Goal: Find specific page/section: Find specific page/section

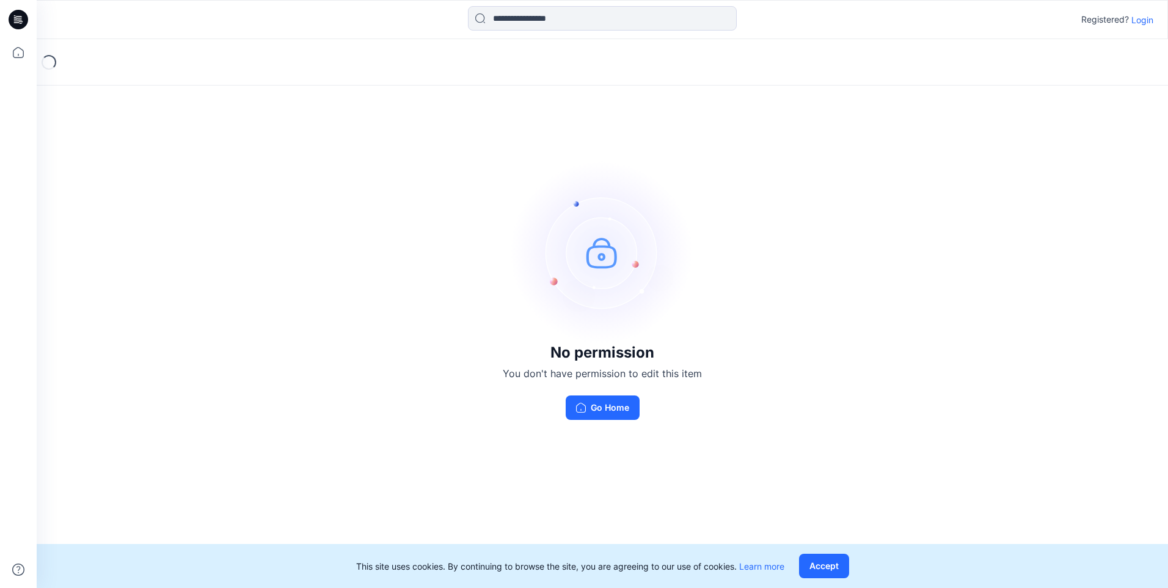
click at [1145, 23] on p "Login" at bounding box center [1142, 19] width 22 height 13
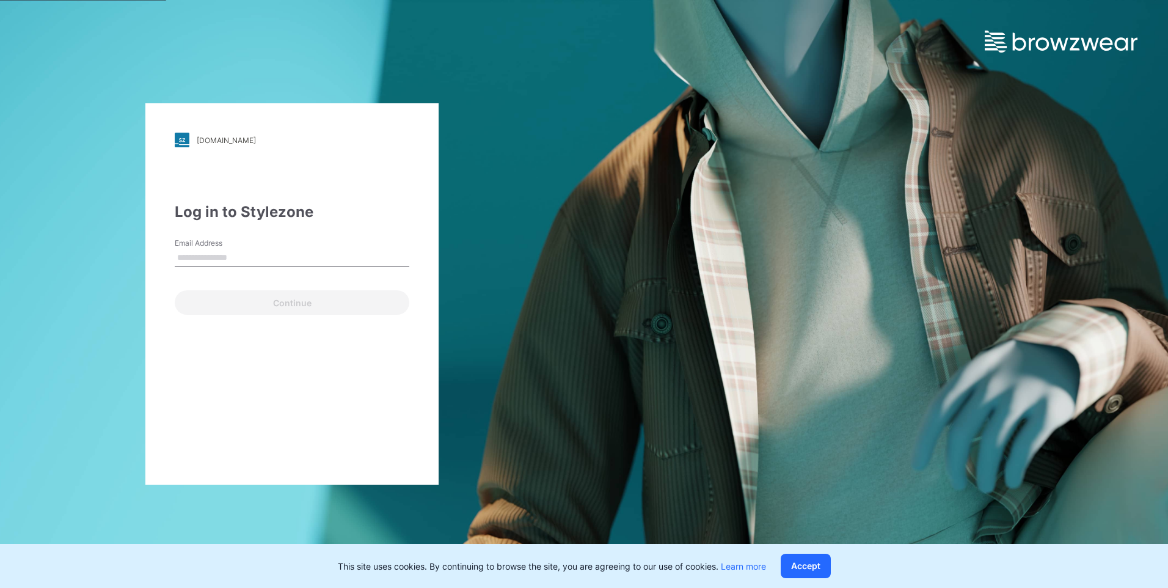
click at [296, 252] on div "Email Address" at bounding box center [292, 256] width 235 height 37
click at [293, 255] on input "Email Address" at bounding box center [292, 258] width 235 height 18
type input "**********"
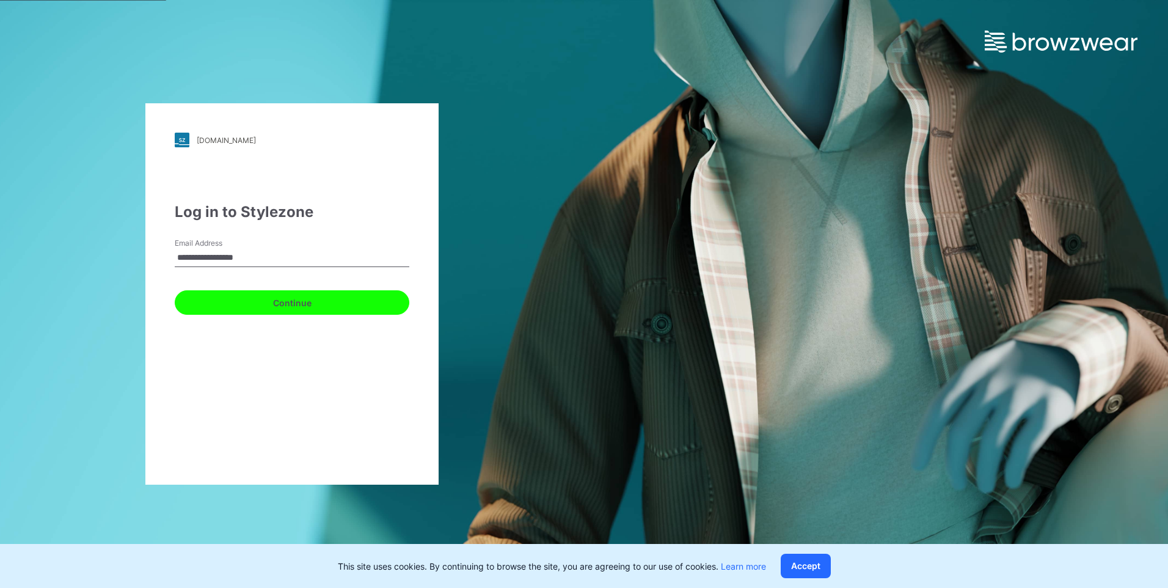
click at [271, 299] on button "Continue" at bounding box center [292, 302] width 235 height 24
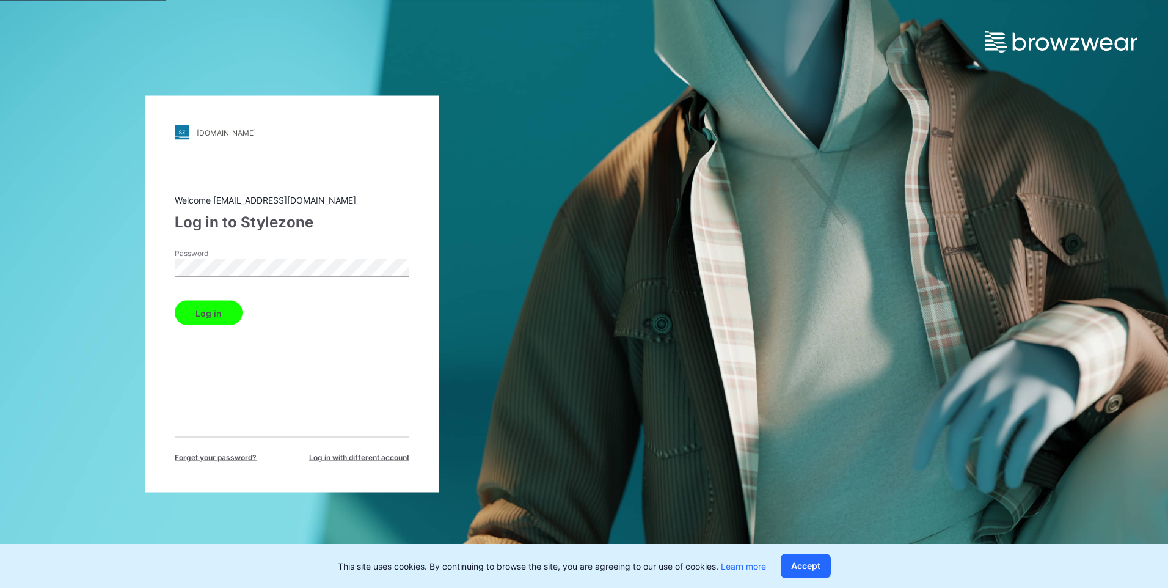
click at [175, 301] on button "Log in" at bounding box center [209, 313] width 68 height 24
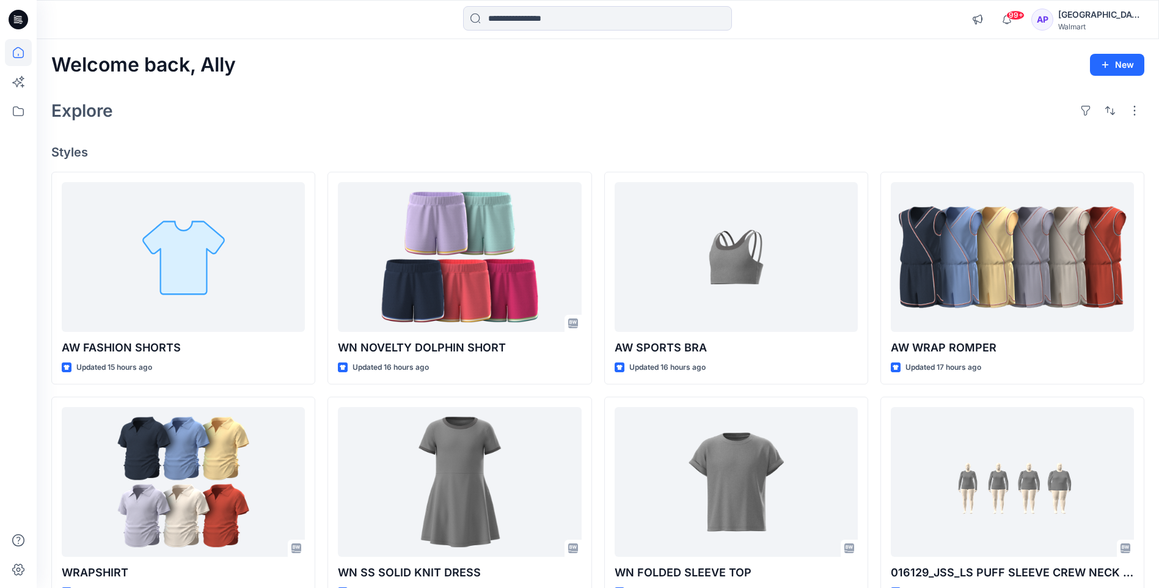
click at [16, 18] on icon at bounding box center [15, 17] width 2 height 1
click at [21, 20] on icon at bounding box center [20, 20] width 5 height 1
click at [12, 18] on icon at bounding box center [19, 20] width 20 height 20
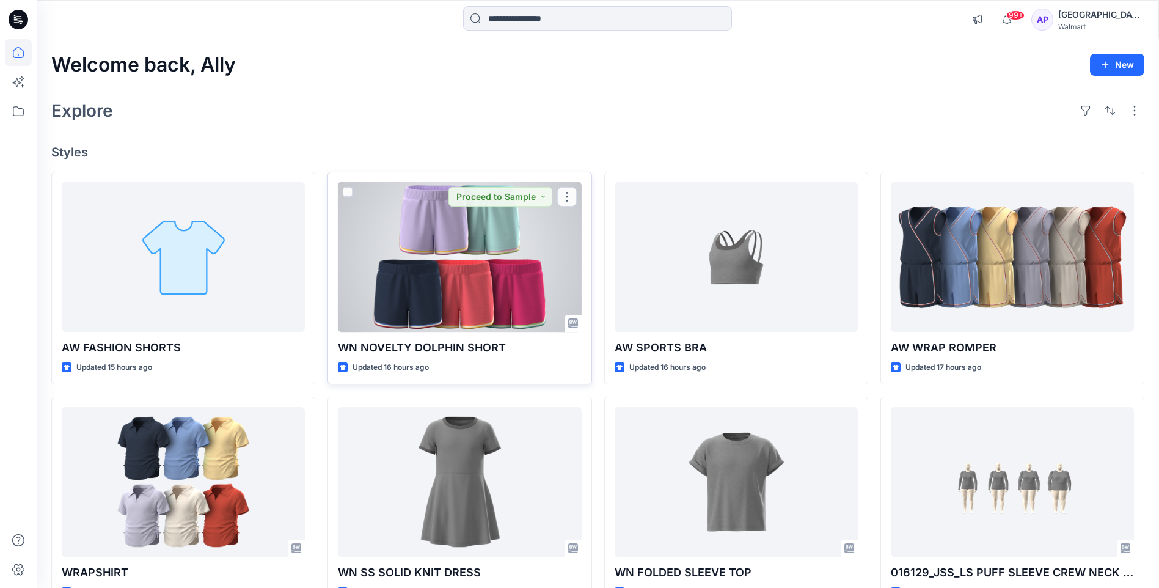
click at [468, 352] on p "WN NOVELTY DOLPHIN SHORT" at bounding box center [459, 347] width 243 height 17
click at [467, 346] on p "WN NOVELTY DOLPHIN SHORT" at bounding box center [459, 347] width 243 height 17
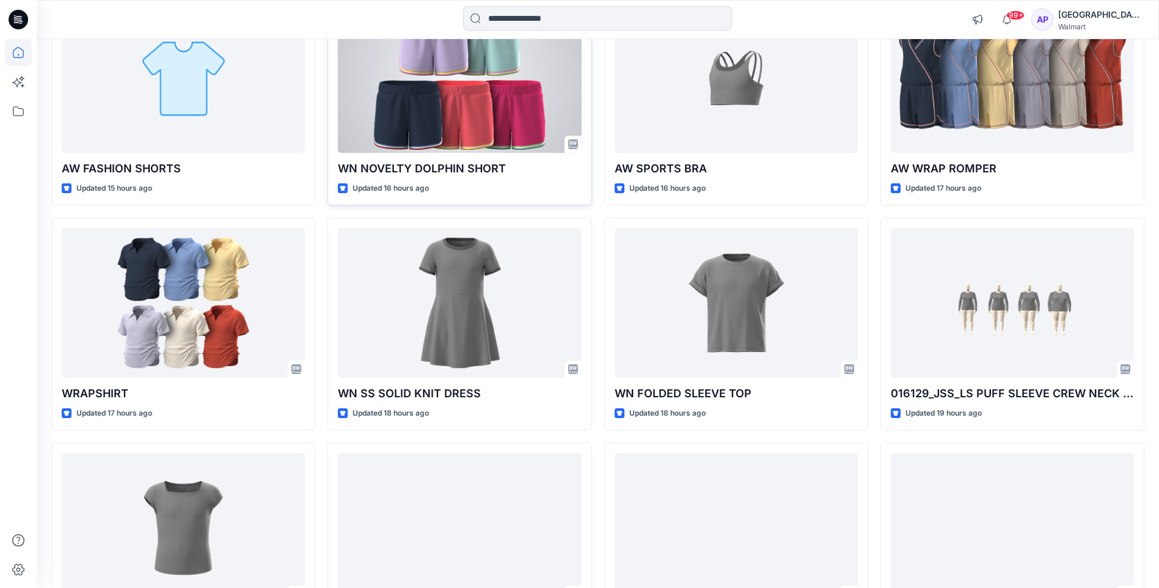
scroll to position [183, 0]
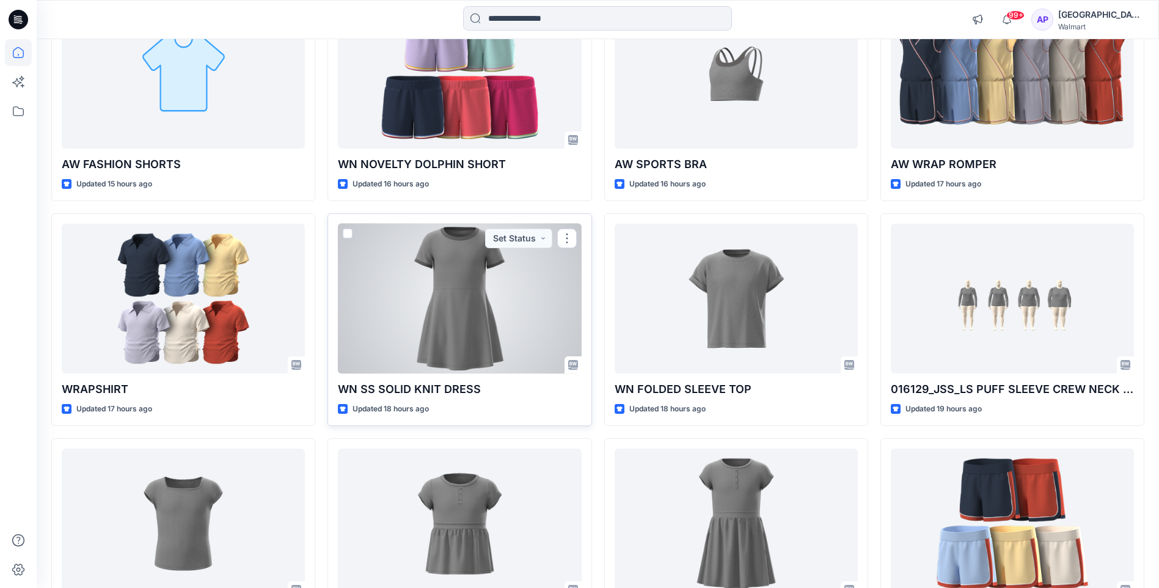
click at [428, 326] on div at bounding box center [459, 299] width 243 height 150
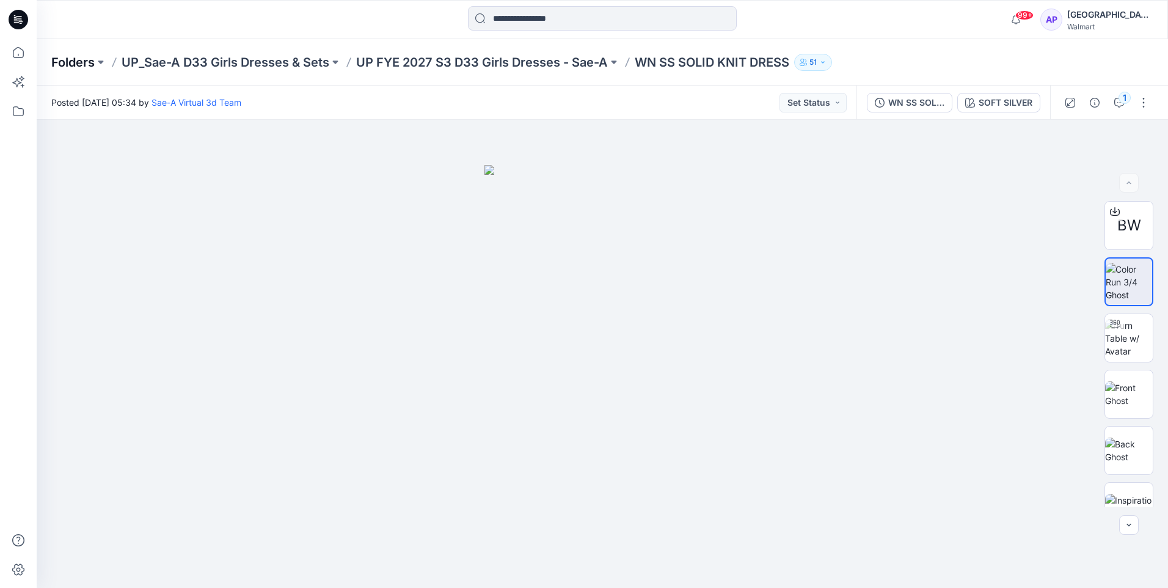
click at [82, 63] on p "Folders" at bounding box center [72, 62] width 43 height 17
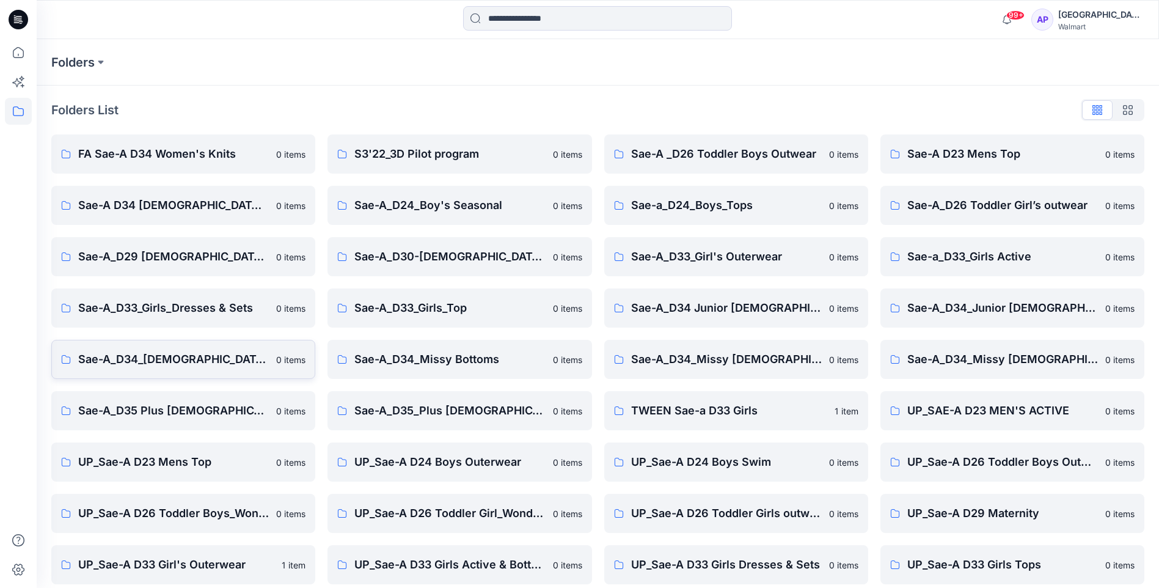
click at [214, 357] on p "Sae-A_D34_[DEMOGRAPHIC_DATA] Outerwear" at bounding box center [173, 359] width 191 height 17
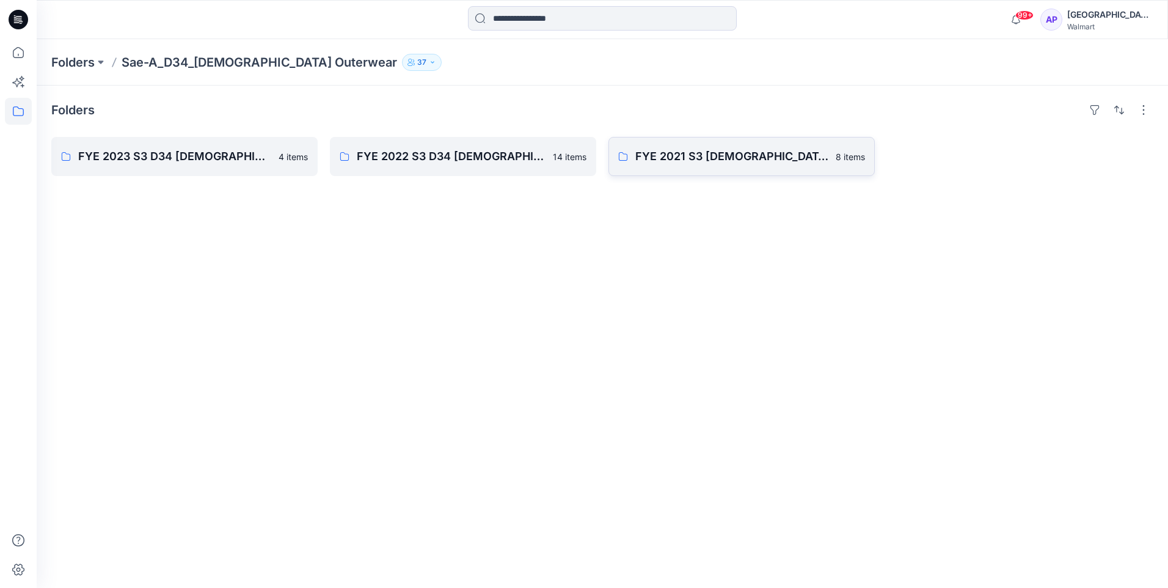
click at [723, 164] on p "FYE 2021 S3 Ladies Outerwear" at bounding box center [731, 156] width 193 height 17
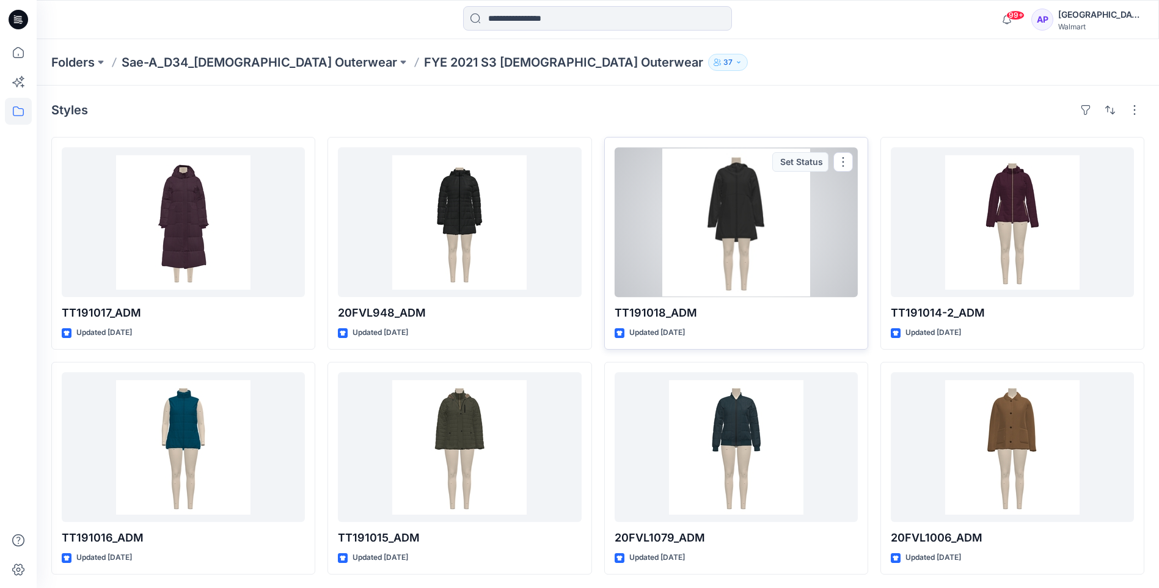
scroll to position [1, 0]
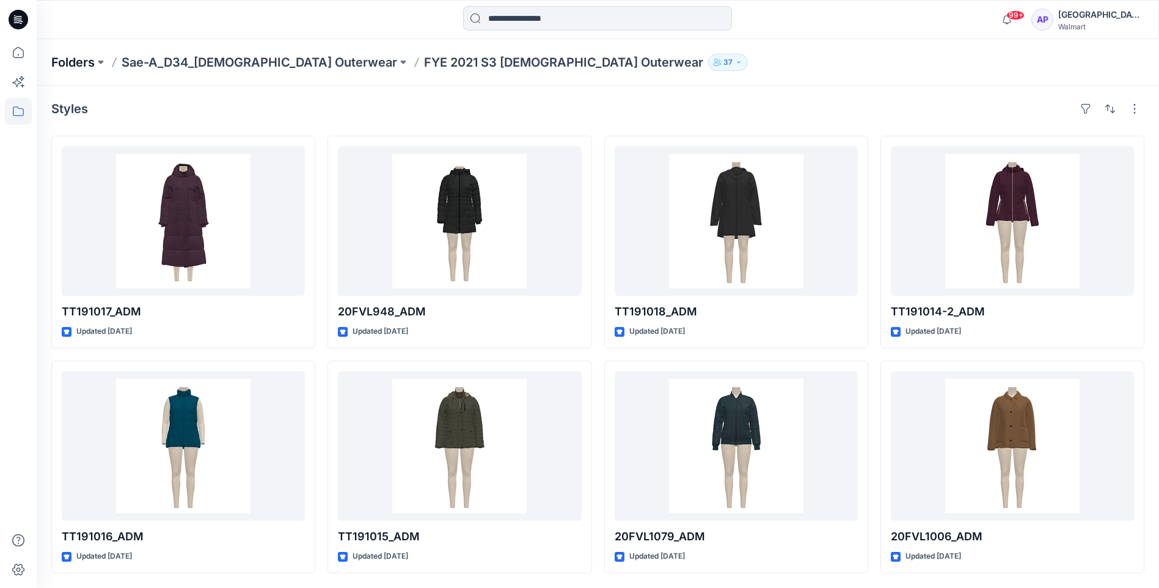
click at [89, 62] on p "Folders" at bounding box center [72, 62] width 43 height 17
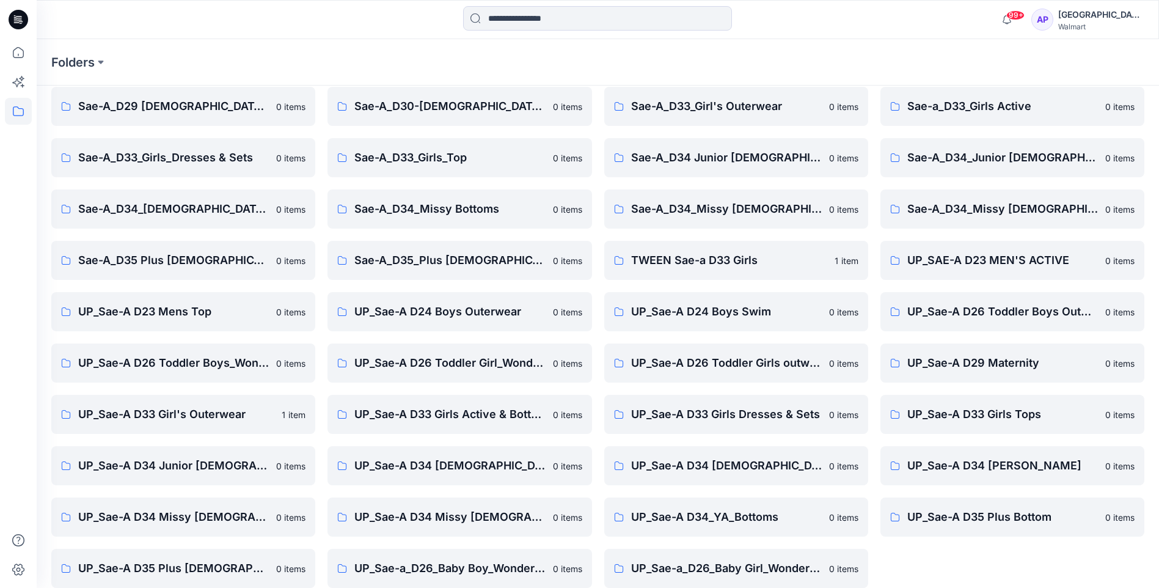
scroll to position [165, 0]
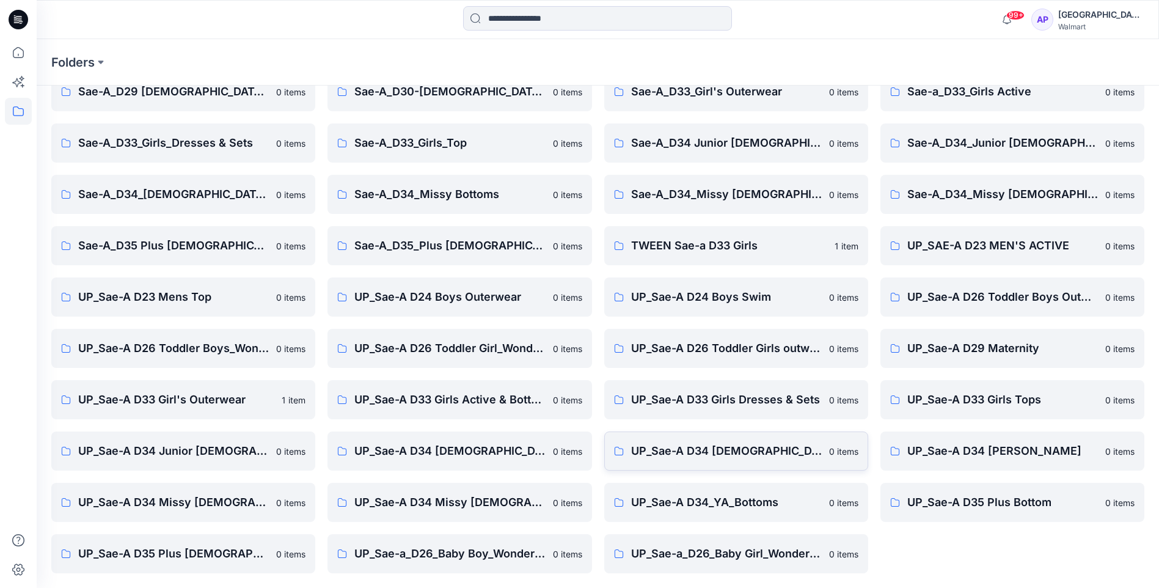
click at [765, 445] on p "UP_Sae-A D34 Ladies Outerwear" at bounding box center [726, 450] width 191 height 17
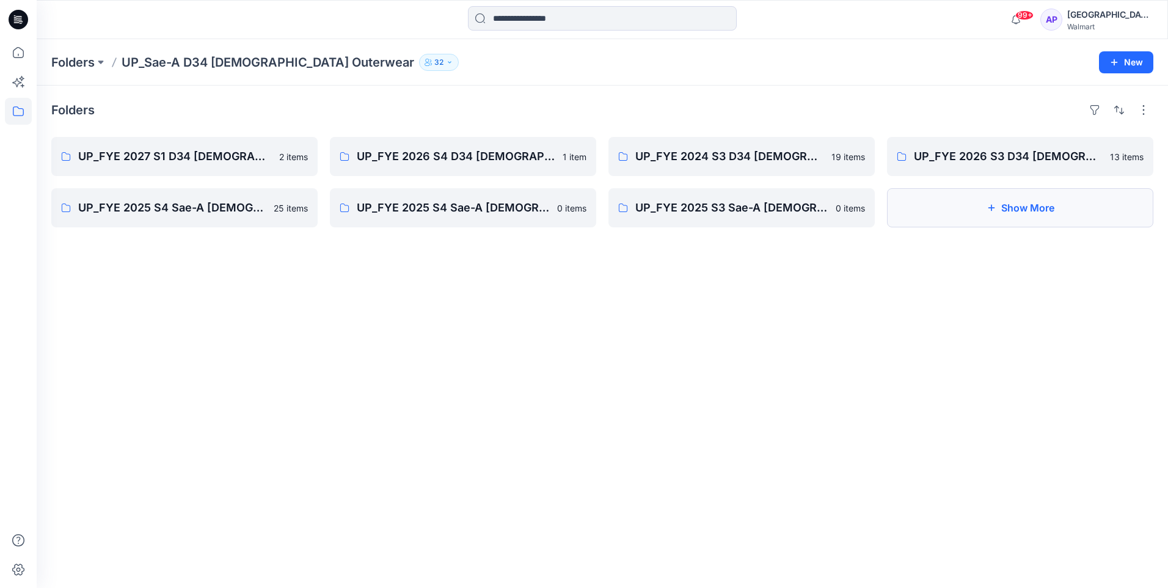
click at [991, 213] on button "Show More" at bounding box center [1020, 207] width 266 height 39
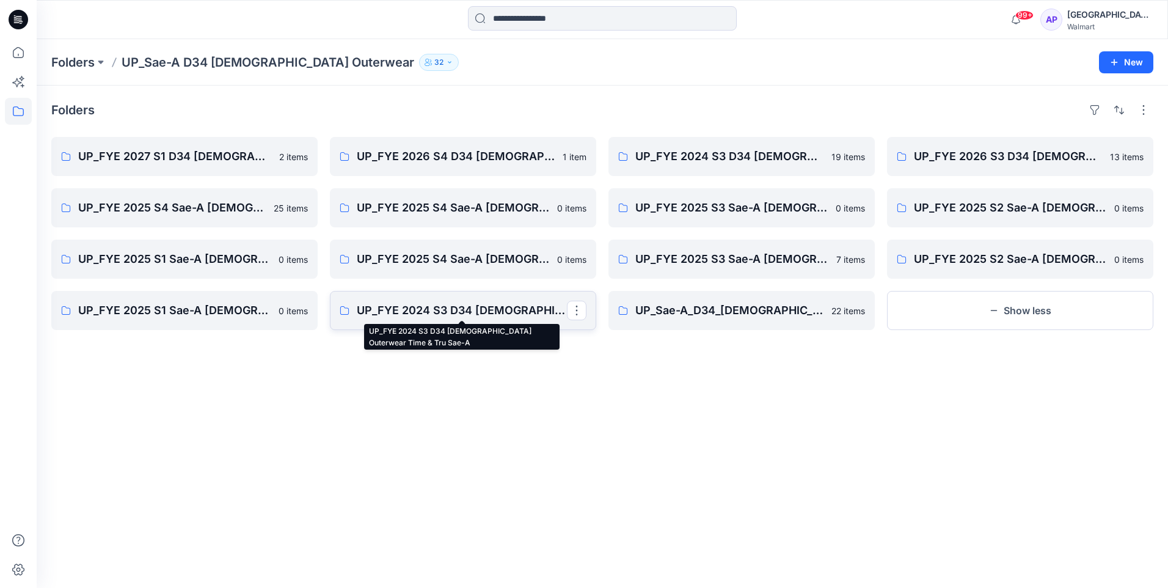
click at [514, 306] on p "UP_FYE 2024 S3 D34 Ladies Outerwear Time & Tru Sae-A" at bounding box center [462, 310] width 210 height 17
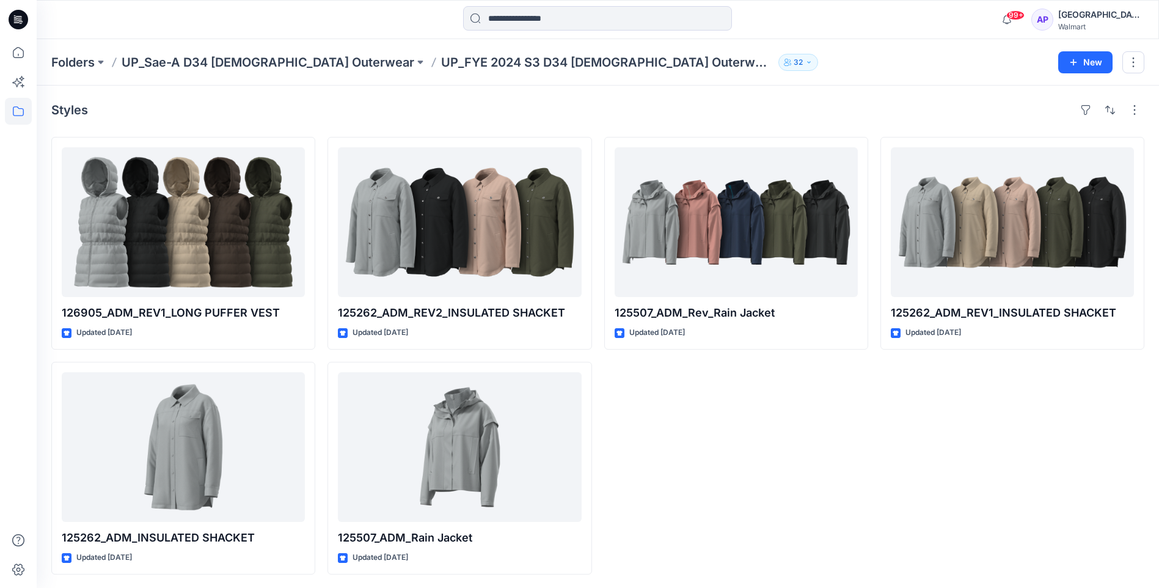
scroll to position [1, 0]
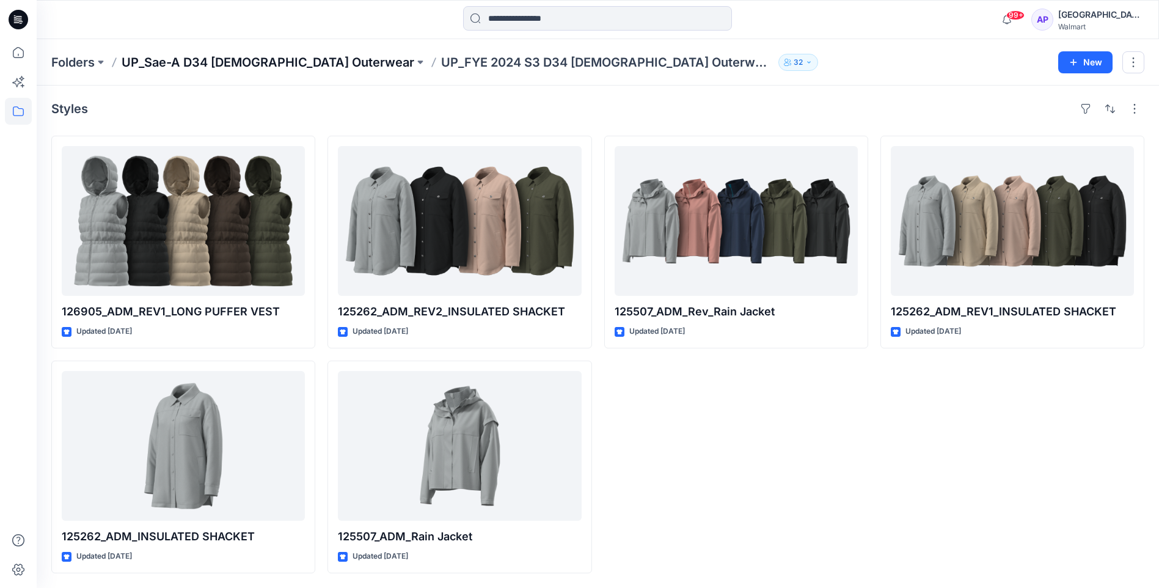
click at [281, 63] on p "UP_Sae-A D34 Ladies Outerwear" at bounding box center [268, 62] width 293 height 17
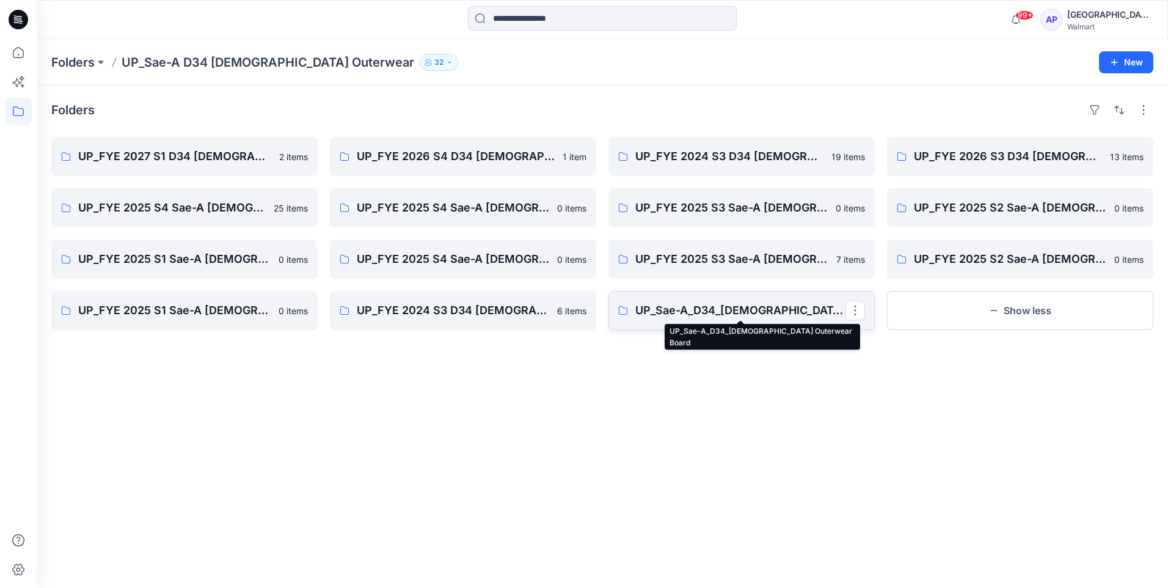
click at [712, 313] on p "UP_Sae-A_D34_Ladies Outerwear Board" at bounding box center [740, 310] width 210 height 17
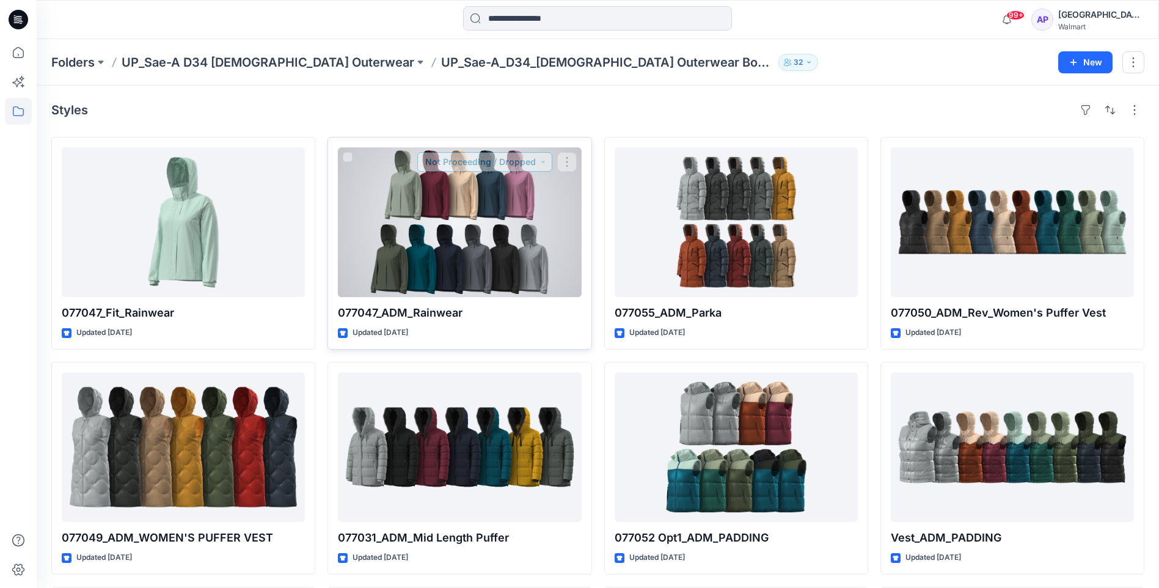
click at [425, 170] on button "Not Proceeding / Dropped" at bounding box center [484, 162] width 135 height 20
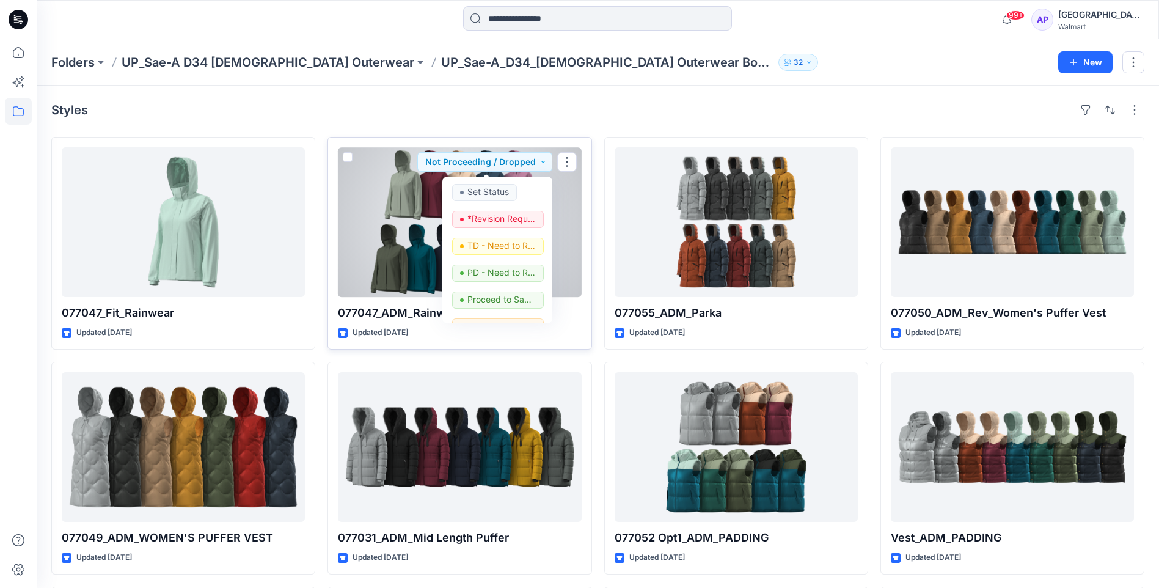
click at [396, 175] on div at bounding box center [459, 222] width 243 height 150
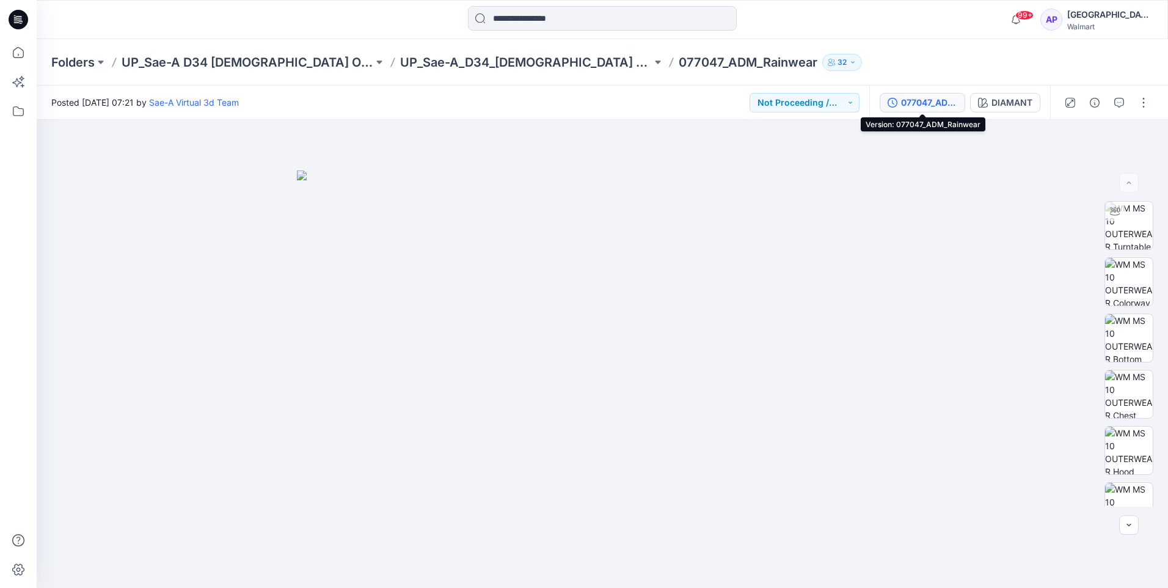
click at [901, 102] on div "077047_ADM_Rainwear" at bounding box center [929, 102] width 56 height 13
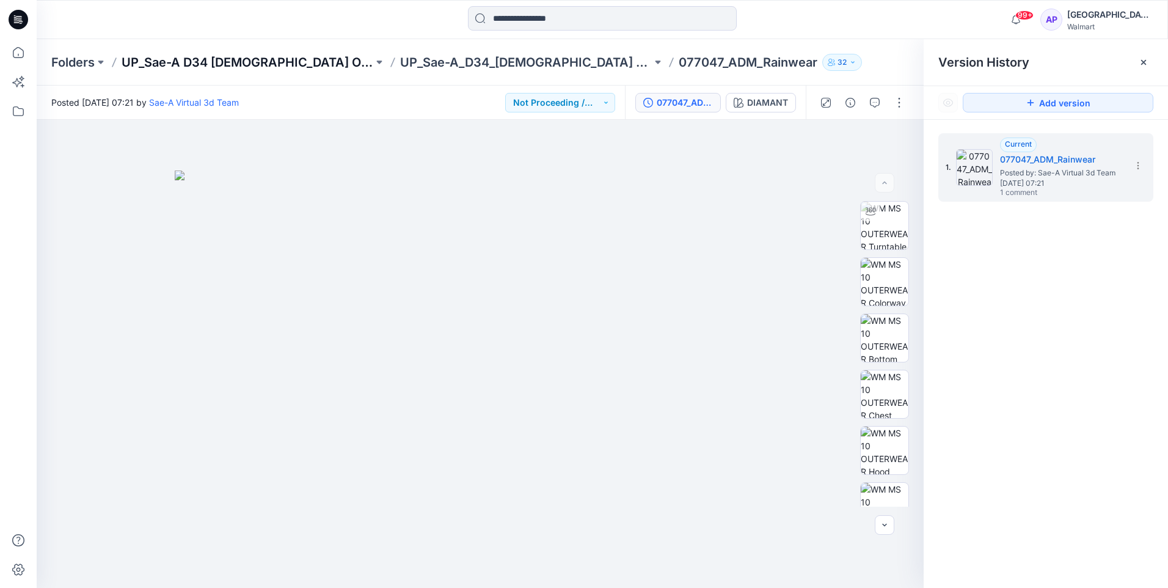
click at [233, 60] on p "UP_Sae-A D34 Ladies Outerwear" at bounding box center [248, 62] width 252 height 17
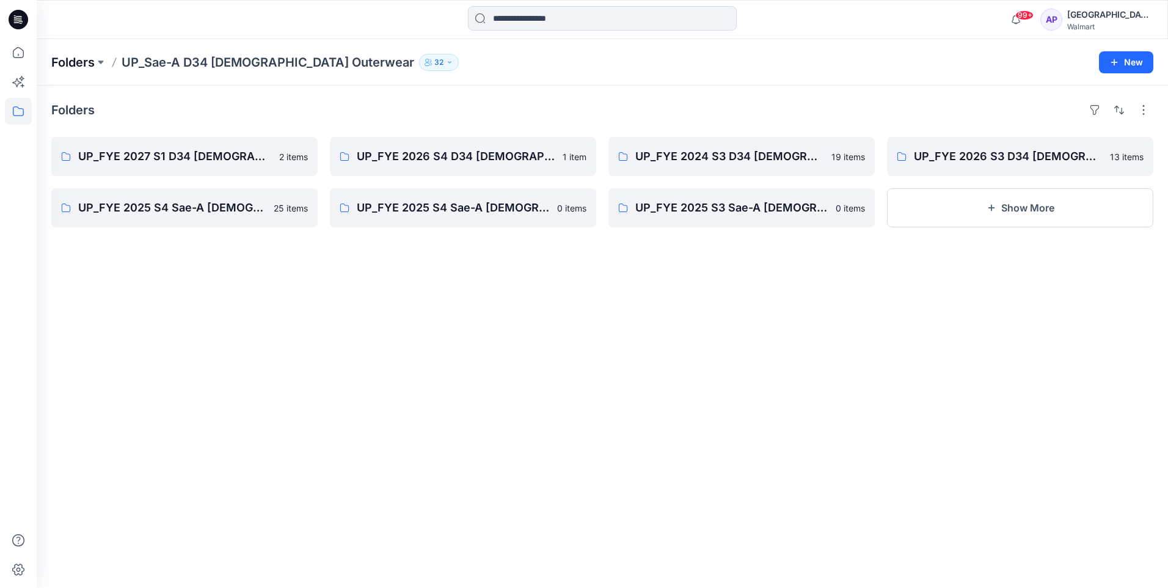
click at [90, 59] on p "Folders" at bounding box center [72, 62] width 43 height 17
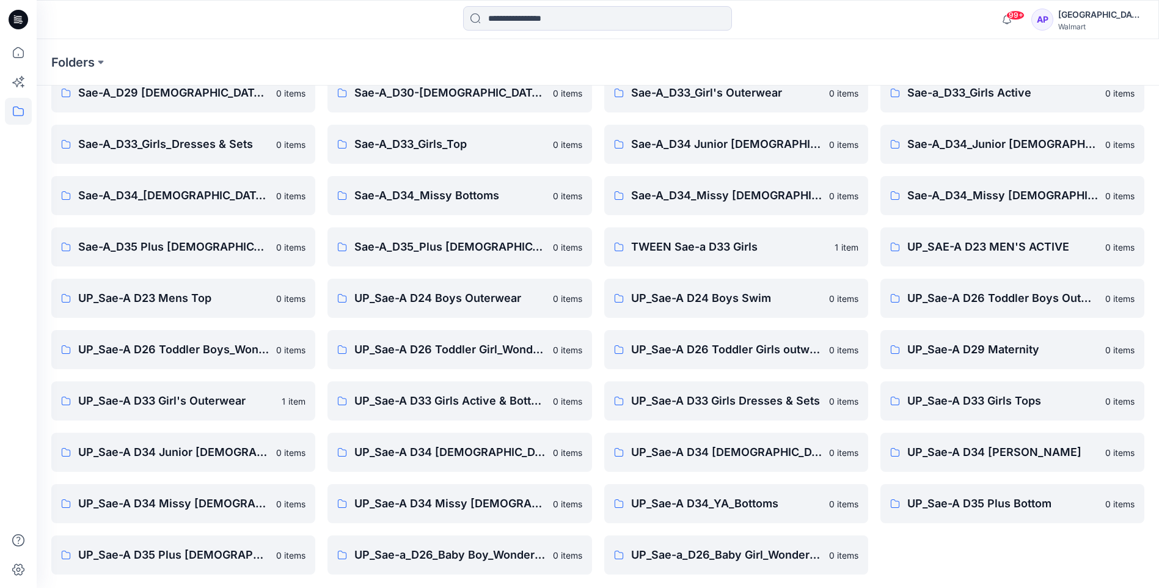
scroll to position [165, 0]
click at [562, 27] on input at bounding box center [597, 18] width 269 height 24
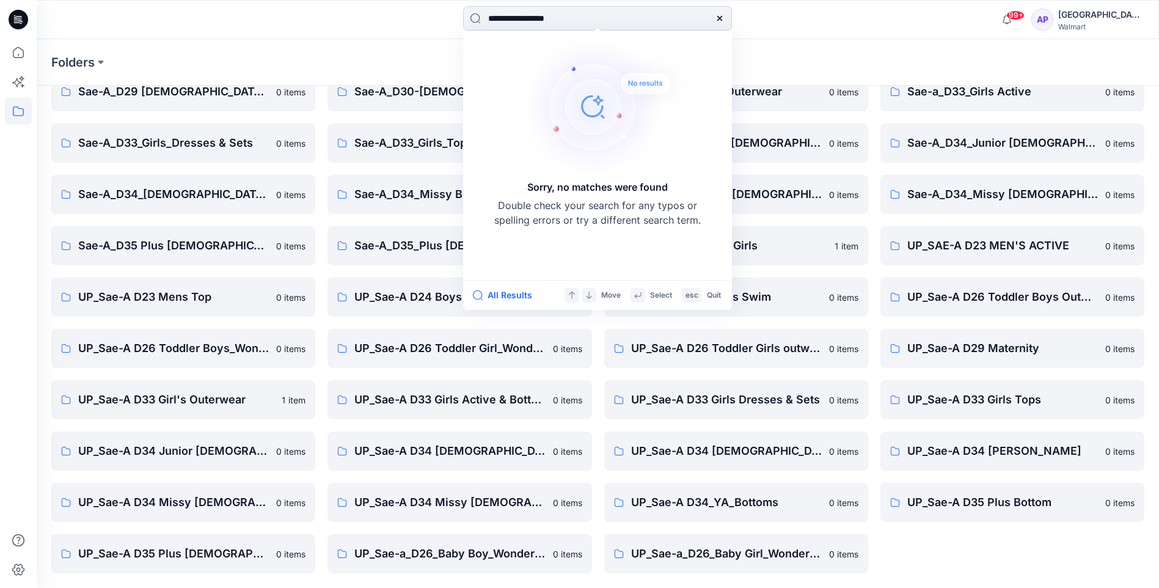
type input "**********"
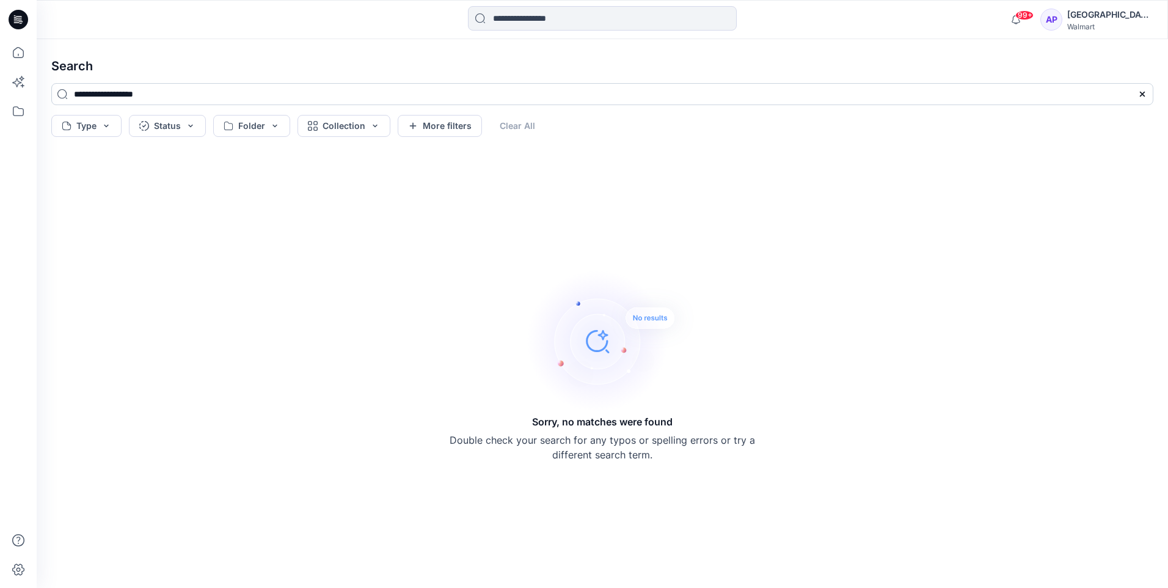
drag, startPoint x: 171, startPoint y: 94, endPoint x: 64, endPoint y: 72, distance: 109.7
click at [120, 96] on input "**********" at bounding box center [602, 94] width 1102 height 22
click at [28, 19] on div at bounding box center [18, 19] width 39 height 39
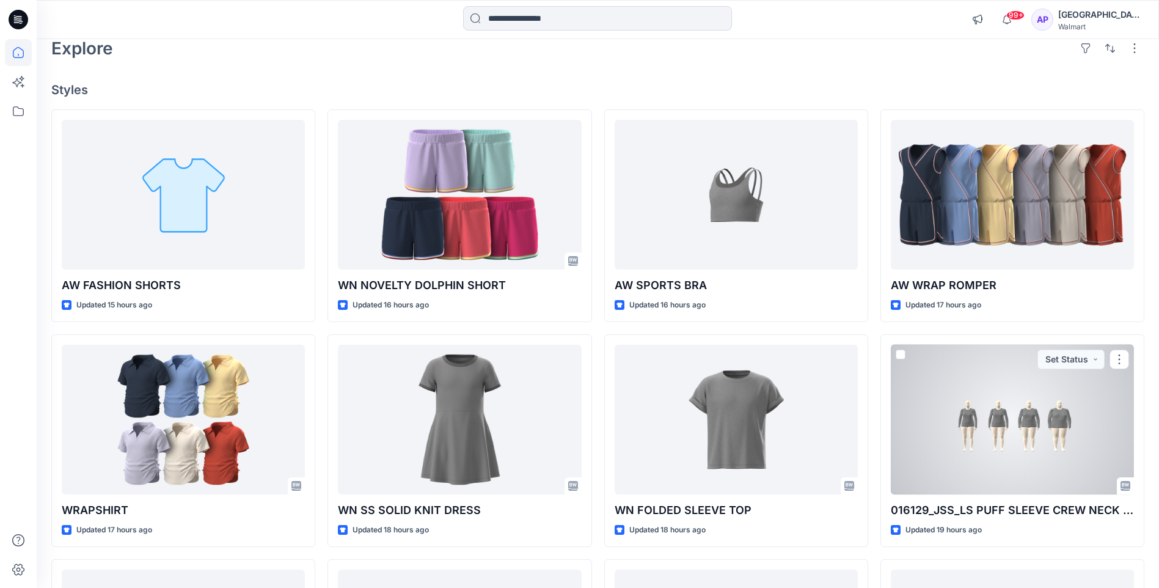
scroll to position [122, 0]
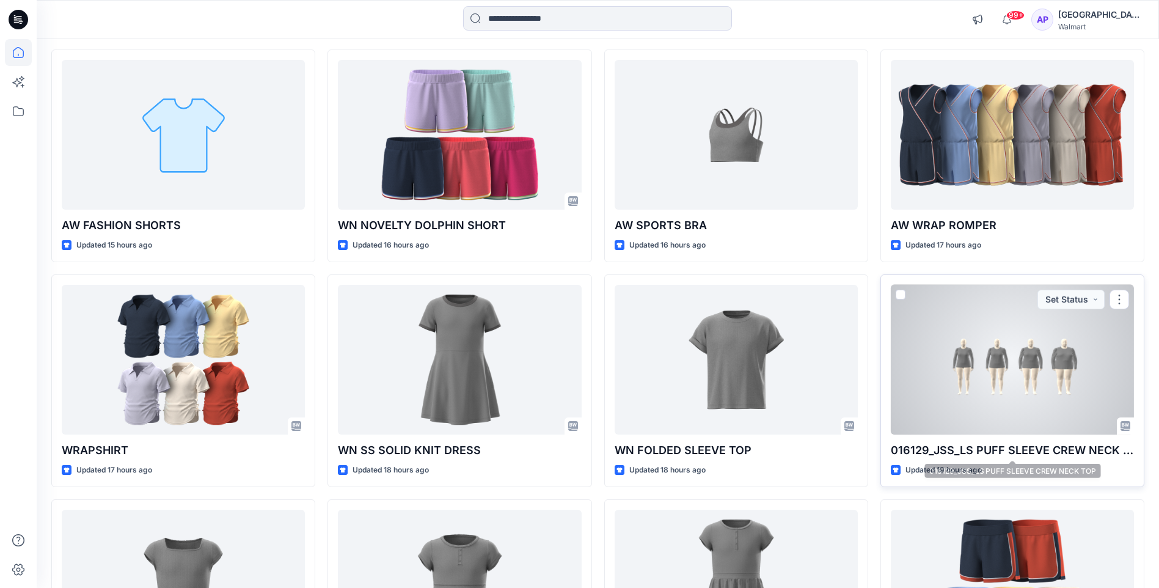
click at [1014, 454] on p "016129_JSS_LS PUFF SLEEVE CREW NECK TOP" at bounding box center [1012, 450] width 243 height 17
click at [1009, 448] on p "016129_JSS_LS PUFF SLEEVE CREW NECK TOP" at bounding box center [1012, 450] width 243 height 17
drag, startPoint x: 1009, startPoint y: 448, endPoint x: 935, endPoint y: 447, distance: 73.9
click at [935, 447] on p "016129_JSS_LS PUFF SLEEVE CREW NECK TOP" at bounding box center [1012, 450] width 243 height 17
click at [969, 450] on p "016129_JSS_LS PUFF SLEEVE CREW NECK TOP" at bounding box center [1012, 450] width 243 height 17
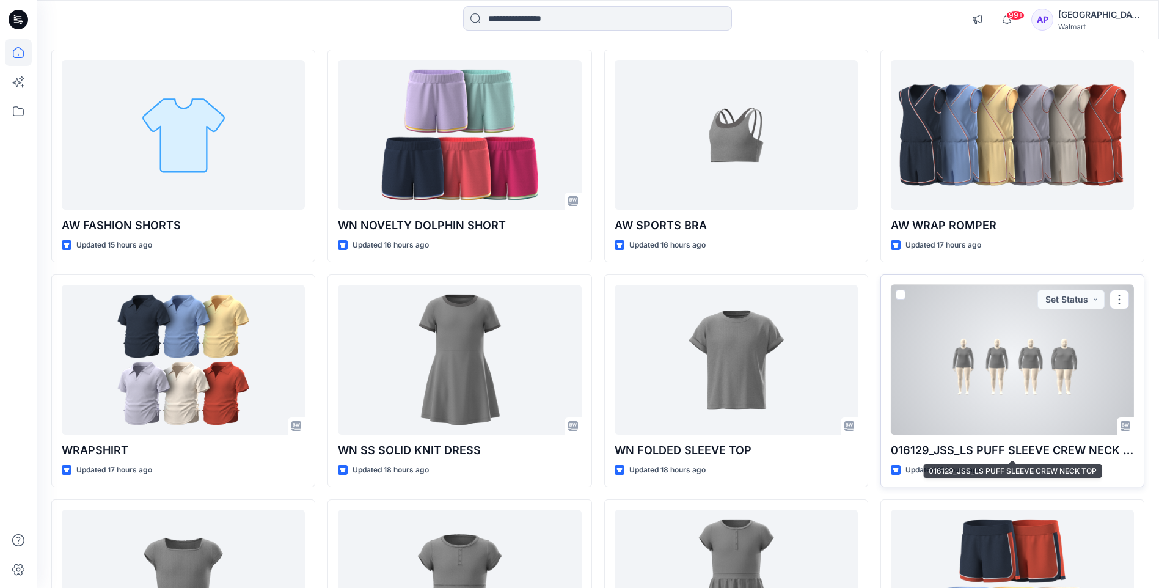
click at [941, 452] on p "016129_JSS_LS PUFF SLEEVE CREW NECK TOP" at bounding box center [1012, 450] width 243 height 17
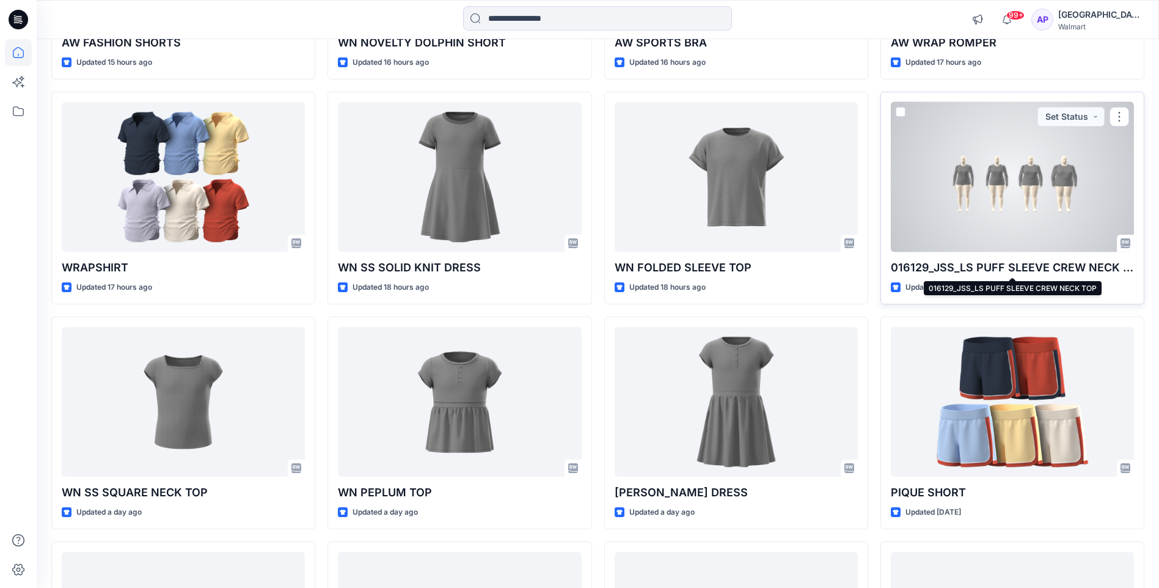
click at [910, 264] on p "016129_JSS_LS PUFF SLEEVE CREW NECK TOP" at bounding box center [1012, 267] width 243 height 17
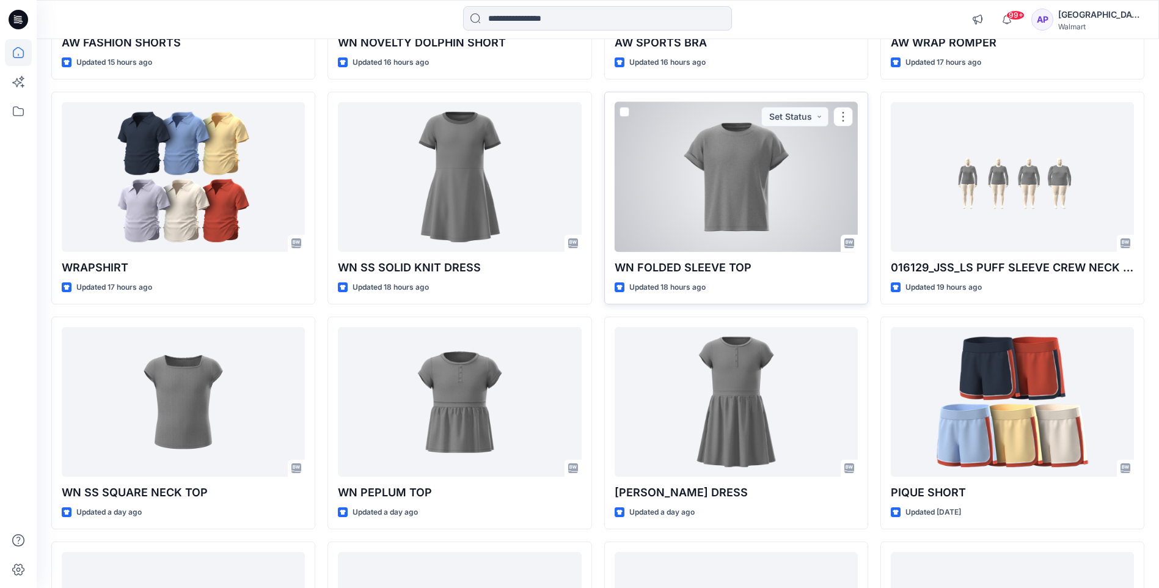
click at [726, 266] on p "WN FOLDED SLEEVE TOP" at bounding box center [736, 267] width 243 height 17
click at [685, 269] on p "WN FOLDED SLEEVE TOP" at bounding box center [736, 267] width 243 height 17
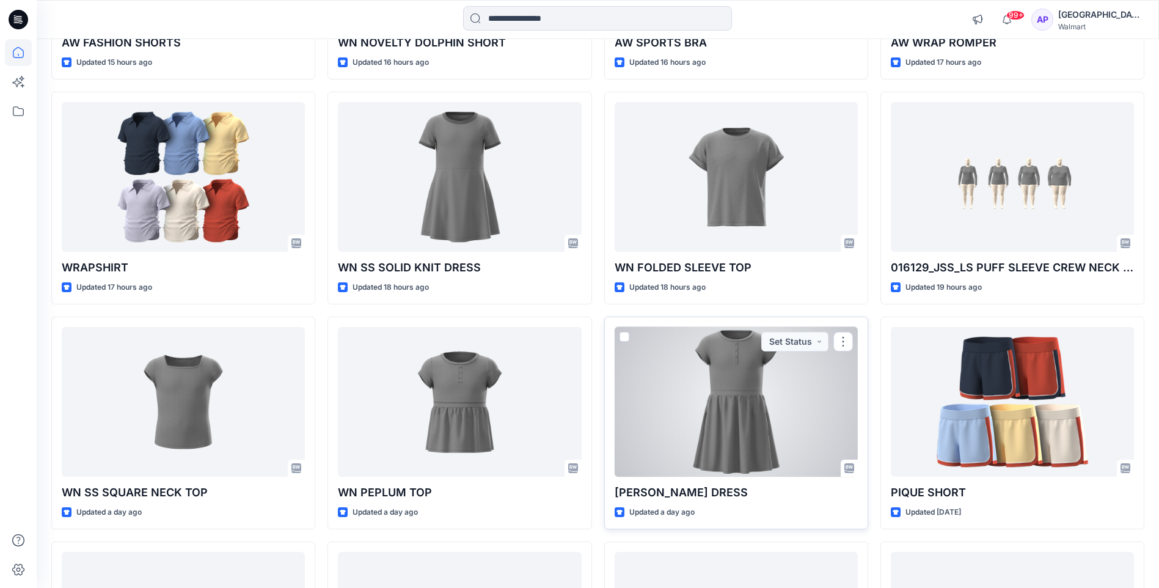
click at [711, 434] on div at bounding box center [736, 402] width 243 height 150
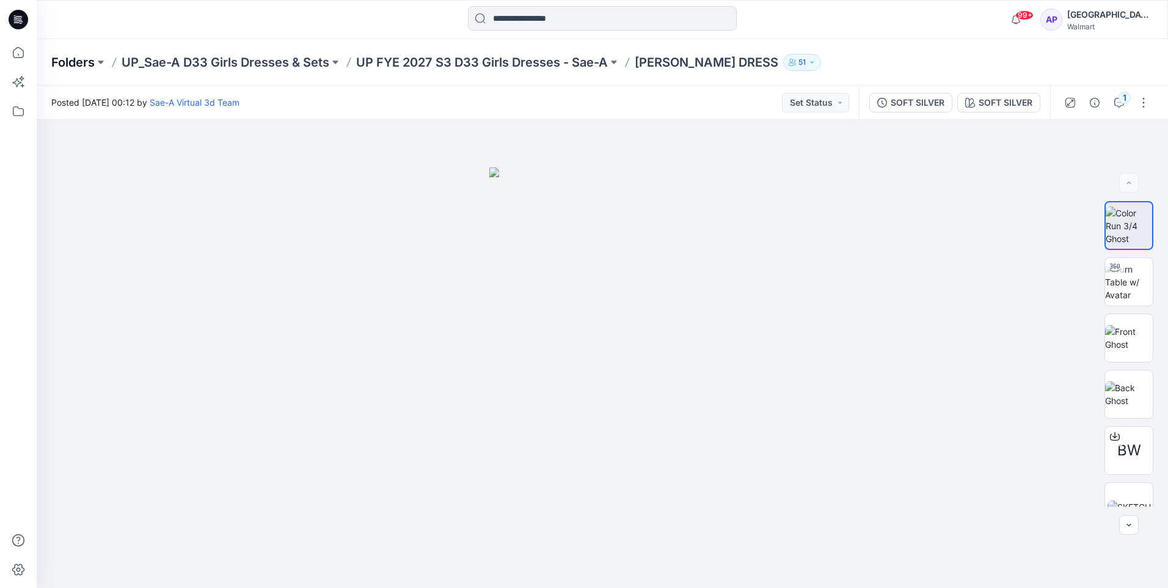
click at [81, 58] on p "Folders" at bounding box center [72, 62] width 43 height 17
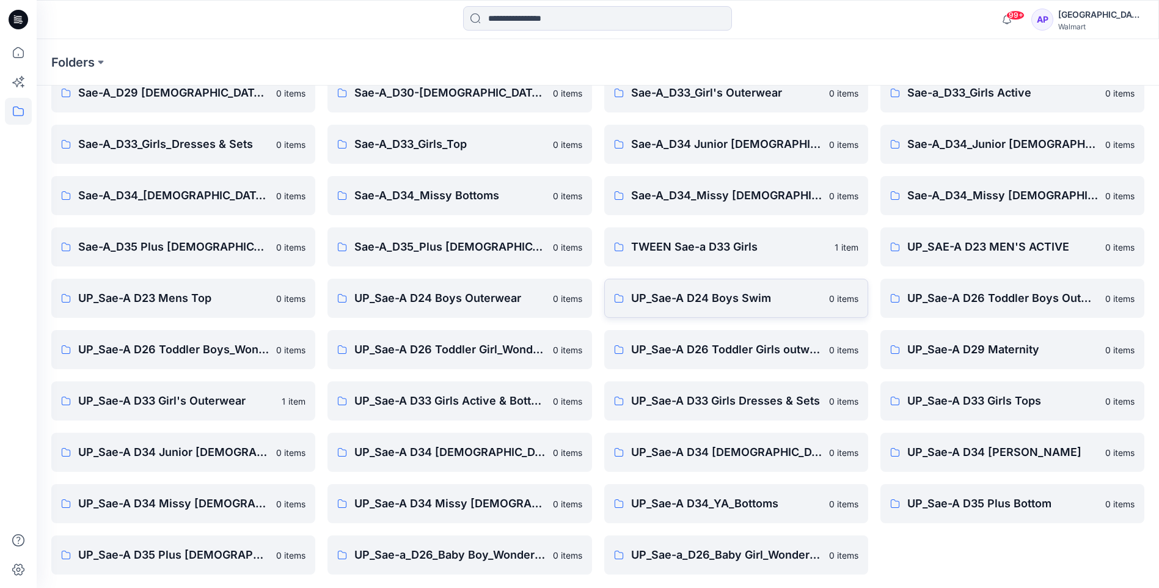
scroll to position [165, 0]
click at [789, 457] on p "UP_Sae-A D34 Ladies Outerwear" at bounding box center [726, 450] width 191 height 17
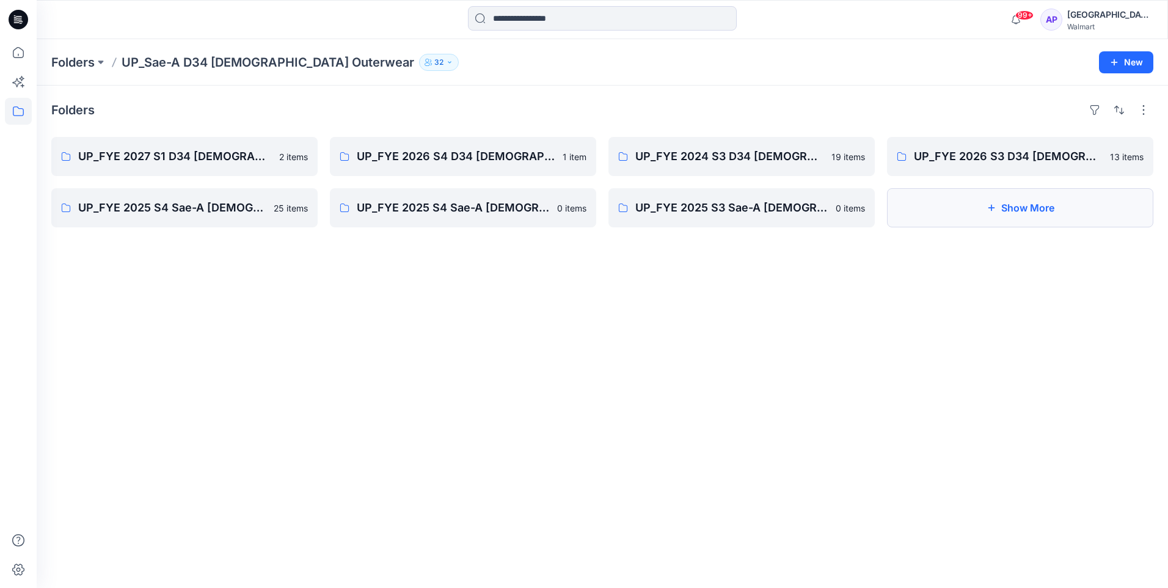
click at [1028, 217] on button "Show More" at bounding box center [1020, 207] width 266 height 39
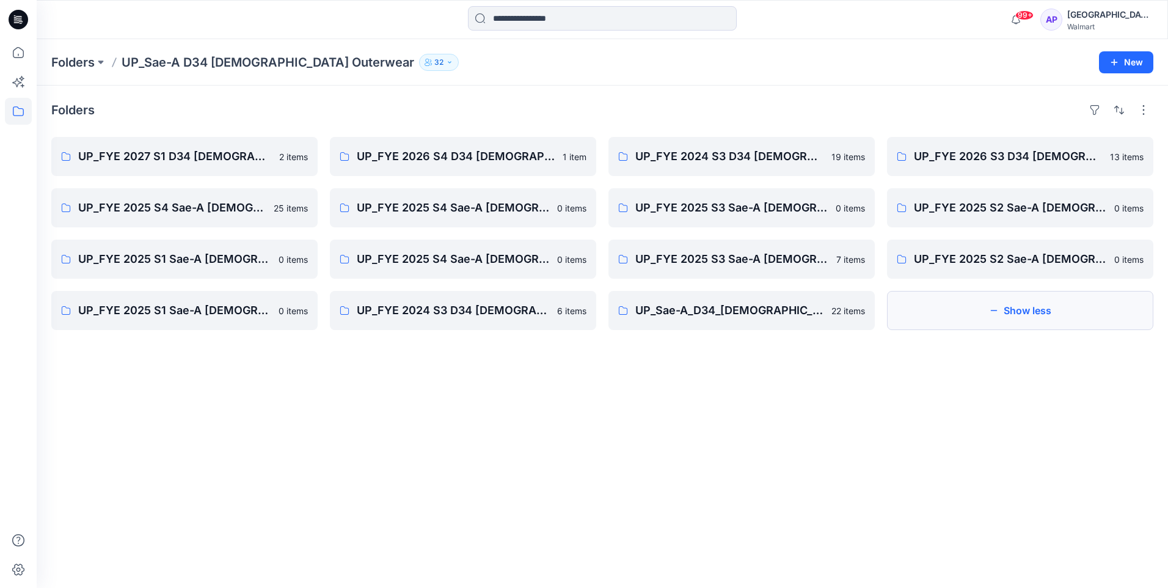
click at [1027, 322] on button "Show less" at bounding box center [1020, 310] width 266 height 39
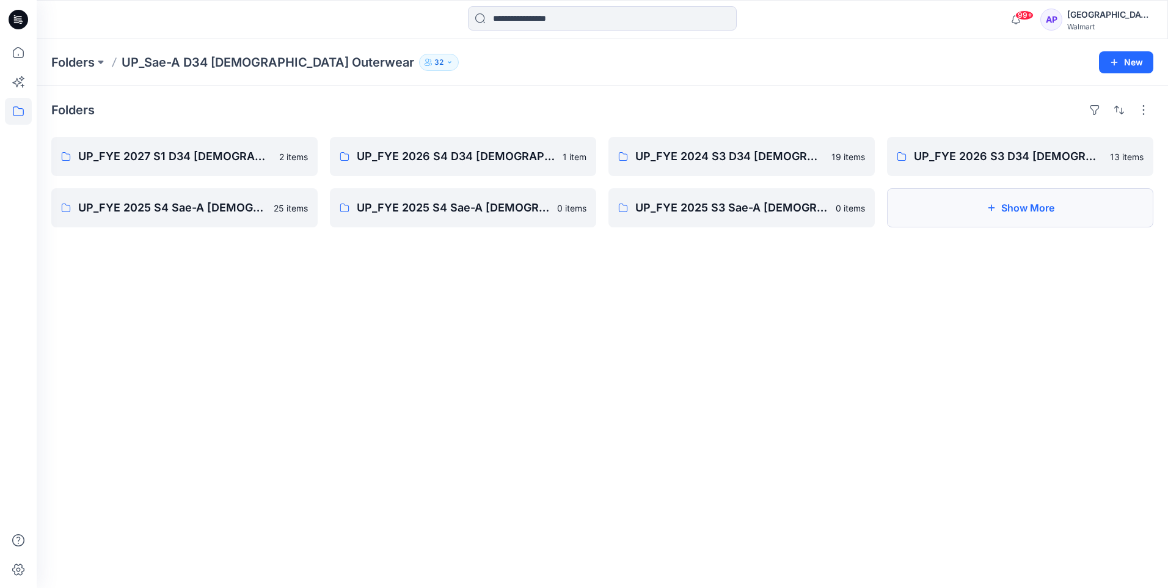
click at [1029, 208] on button "Show More" at bounding box center [1020, 207] width 266 height 39
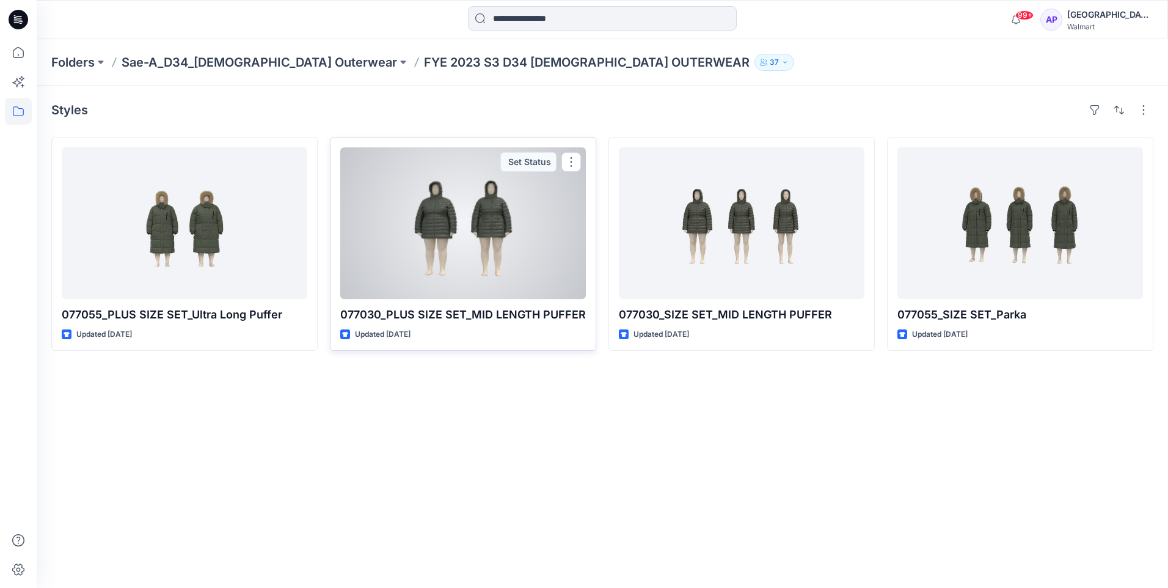
click at [480, 199] on div at bounding box center [463, 222] width 246 height 151
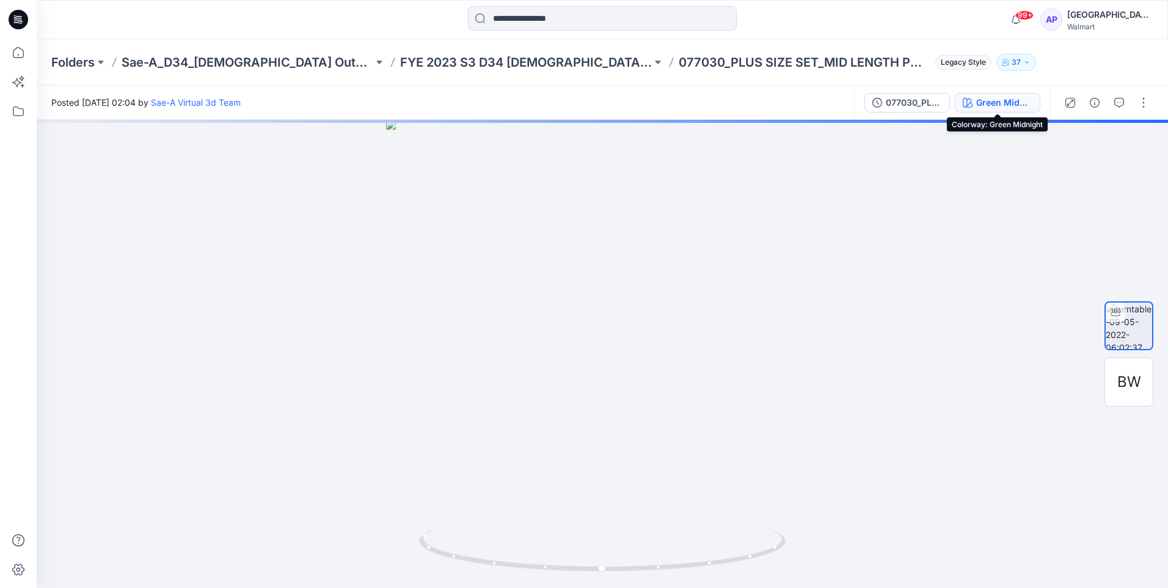
click at [985, 103] on div "Green Midnight" at bounding box center [1004, 102] width 56 height 13
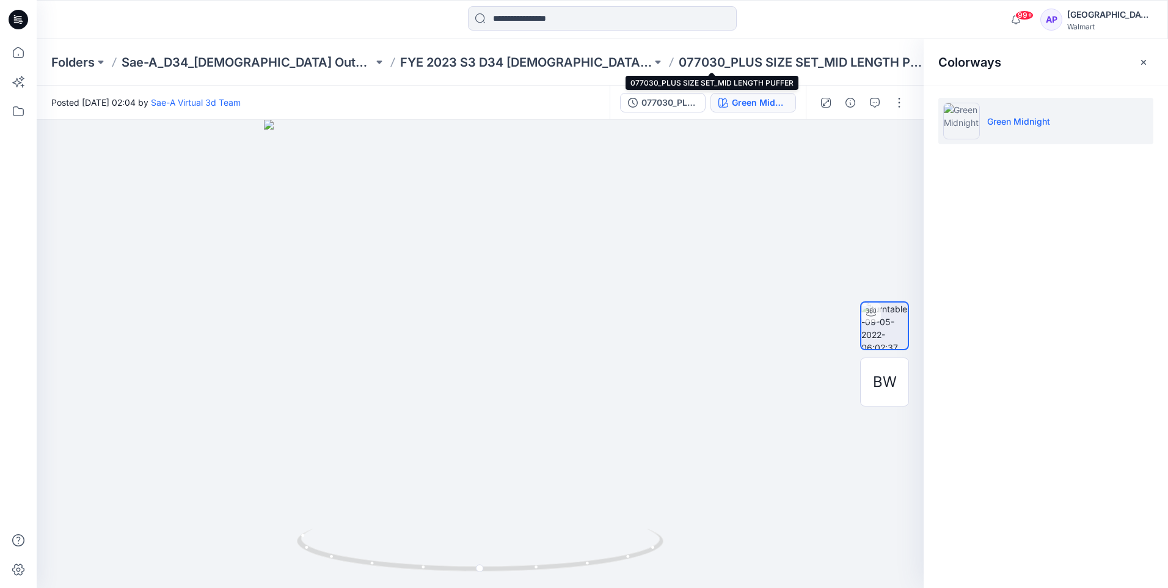
click at [679, 61] on p "077030_PLUS SIZE SET_MID LENGTH PUFFER" at bounding box center [805, 62] width 252 height 17
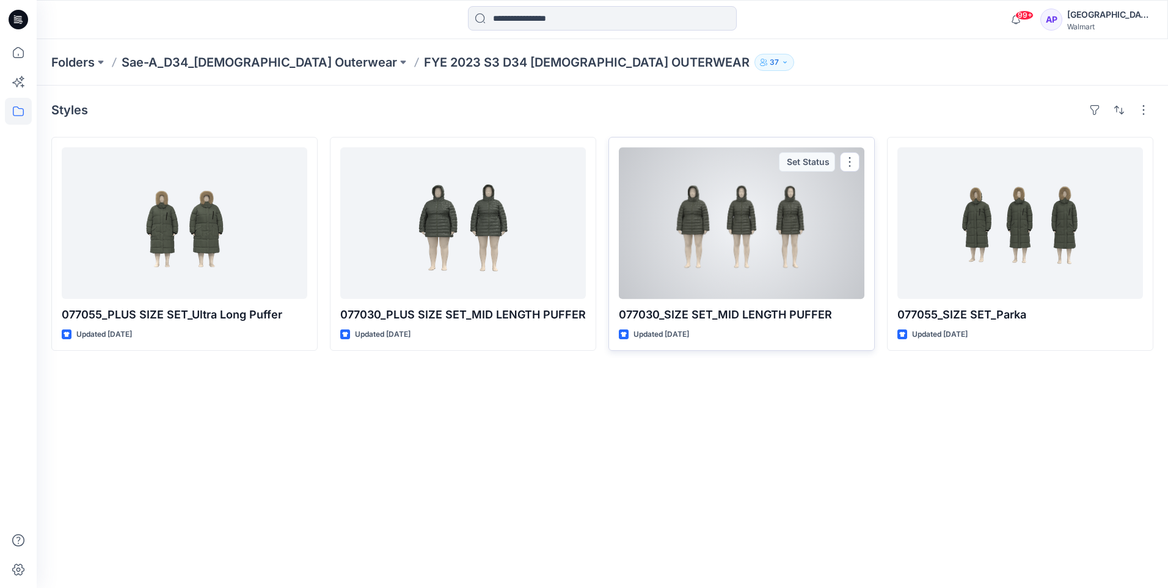
click at [739, 231] on div at bounding box center [742, 222] width 246 height 151
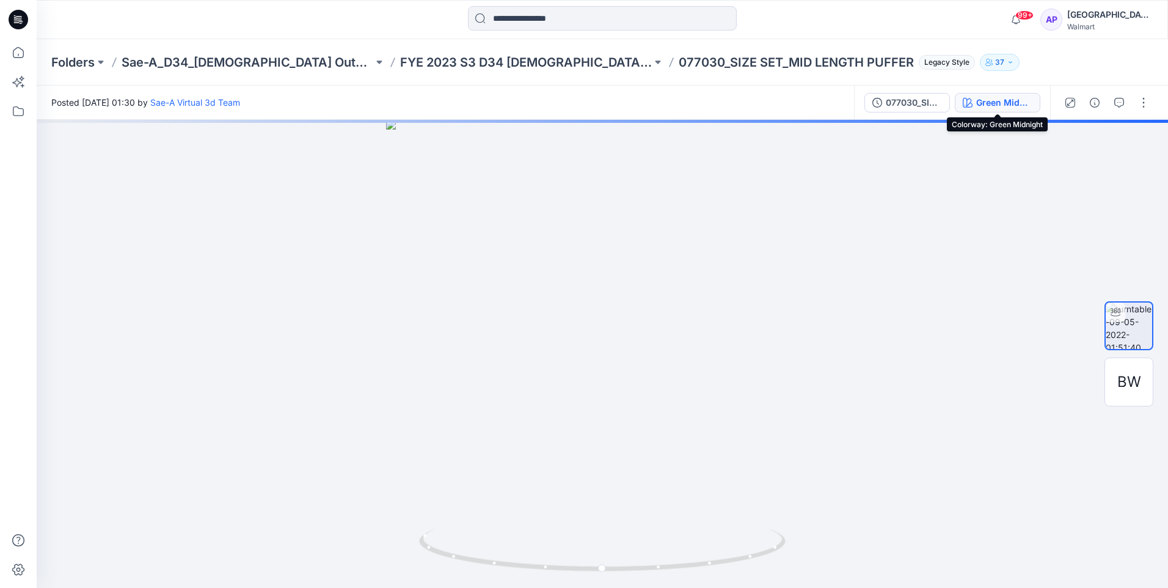
click at [998, 104] on div "Green Midnight" at bounding box center [1004, 102] width 56 height 13
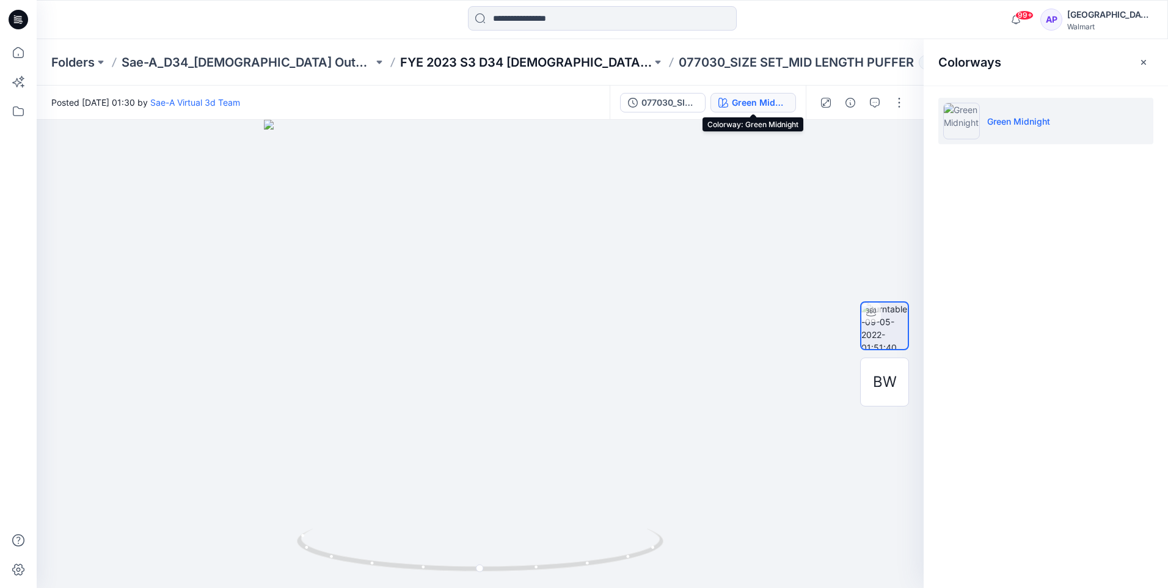
click at [507, 67] on p "FYE 2023 S3 D34 [DEMOGRAPHIC_DATA] OUTERWEAR" at bounding box center [526, 62] width 252 height 17
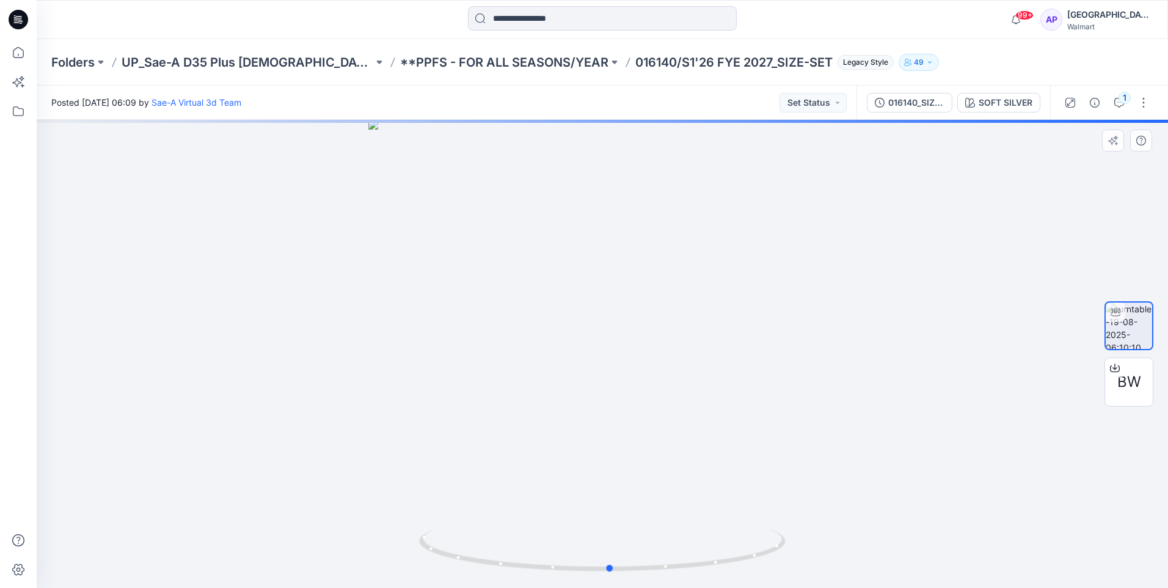
drag, startPoint x: 850, startPoint y: 484, endPoint x: 858, endPoint y: 487, distance: 8.5
click at [858, 487] on div at bounding box center [602, 354] width 1131 height 468
